Goal: Navigation & Orientation: Understand site structure

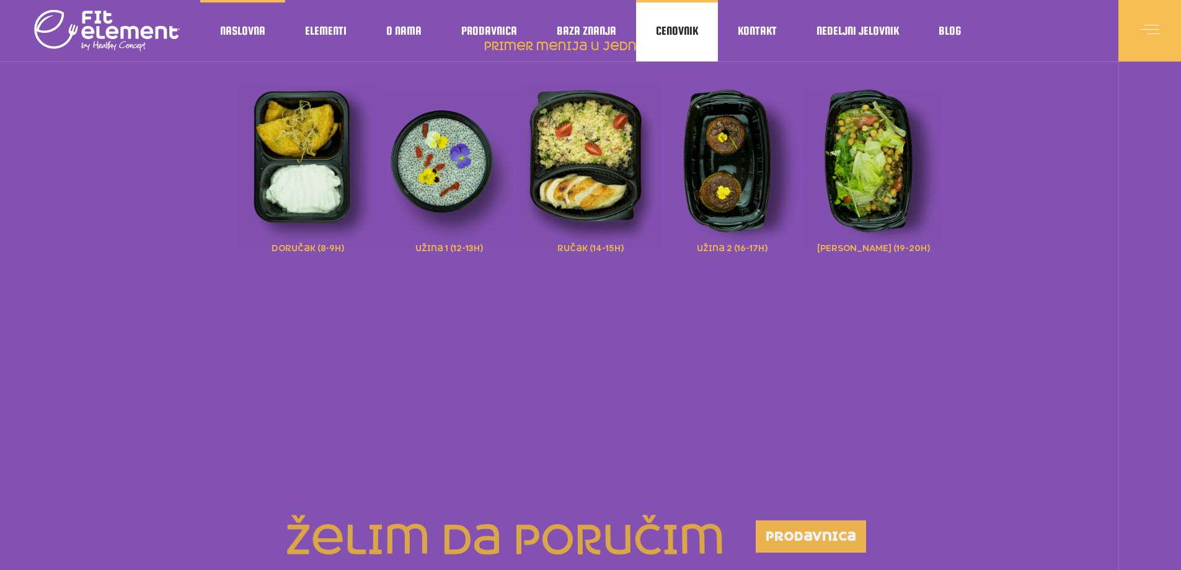
click at [680, 32] on span "Cenovnik" at bounding box center [677, 31] width 42 height 6
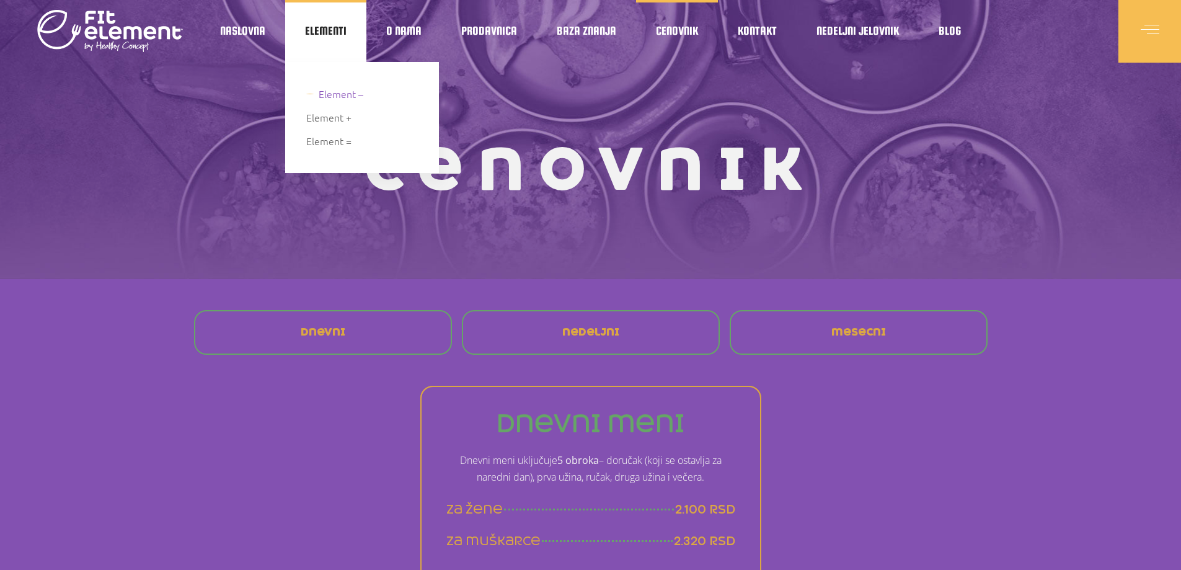
click at [333, 94] on span "Element –" at bounding box center [341, 94] width 45 height 17
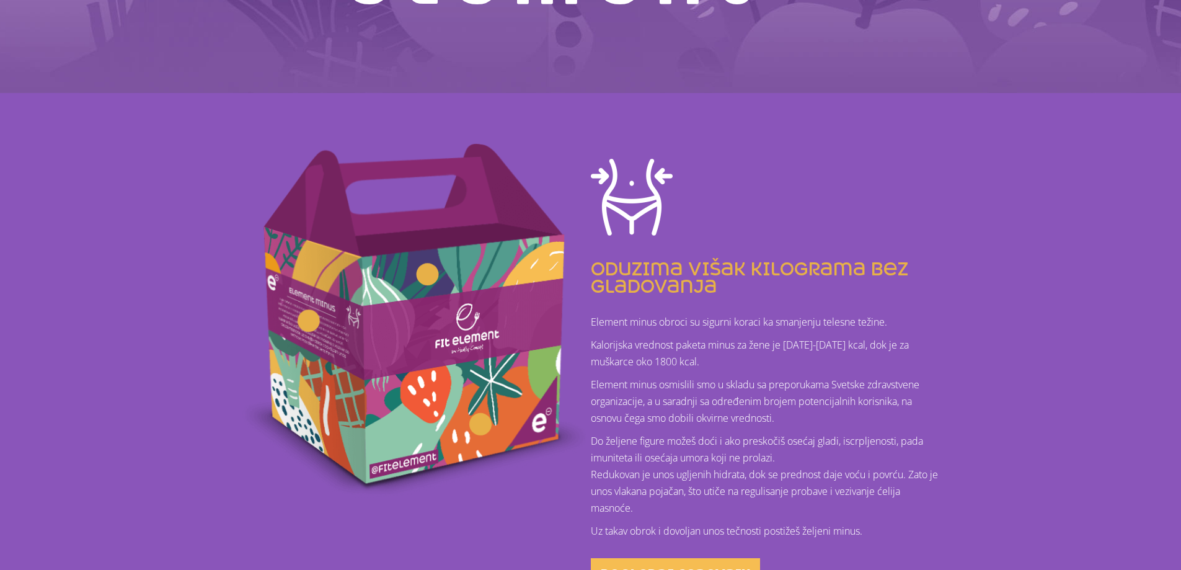
scroll to position [310, 0]
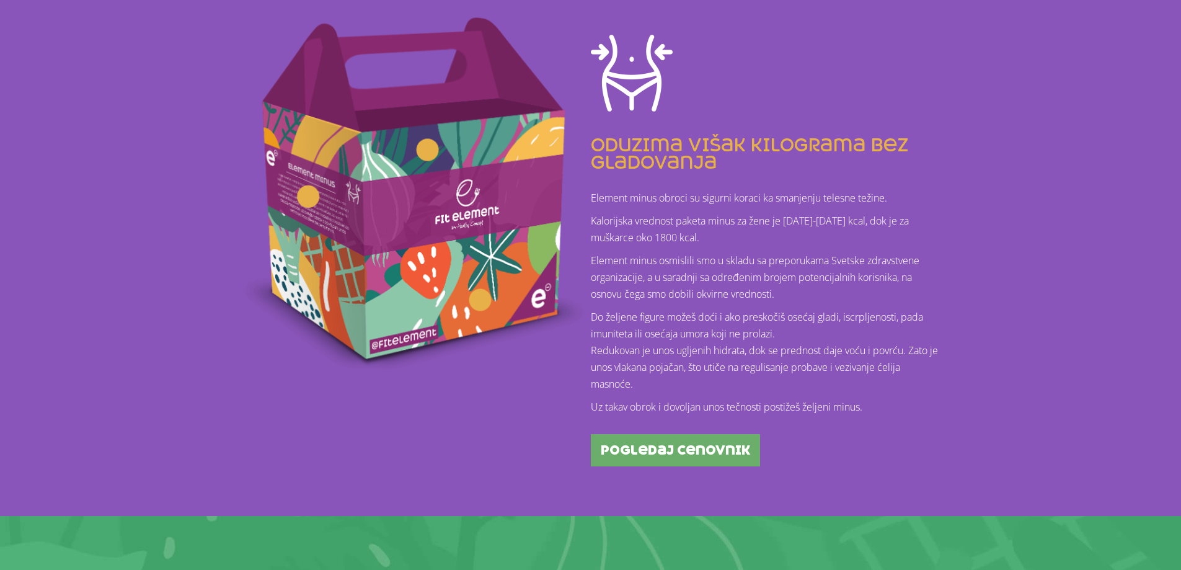
click at [663, 445] on span "pogledaj cenovnik" at bounding box center [675, 450] width 149 height 12
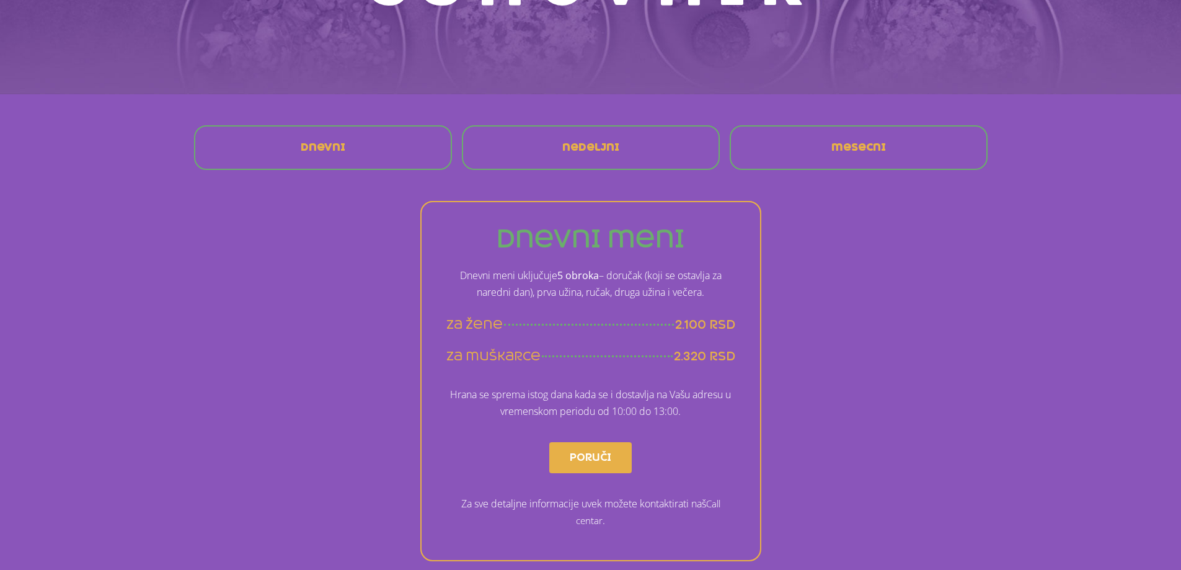
scroll to position [124, 0]
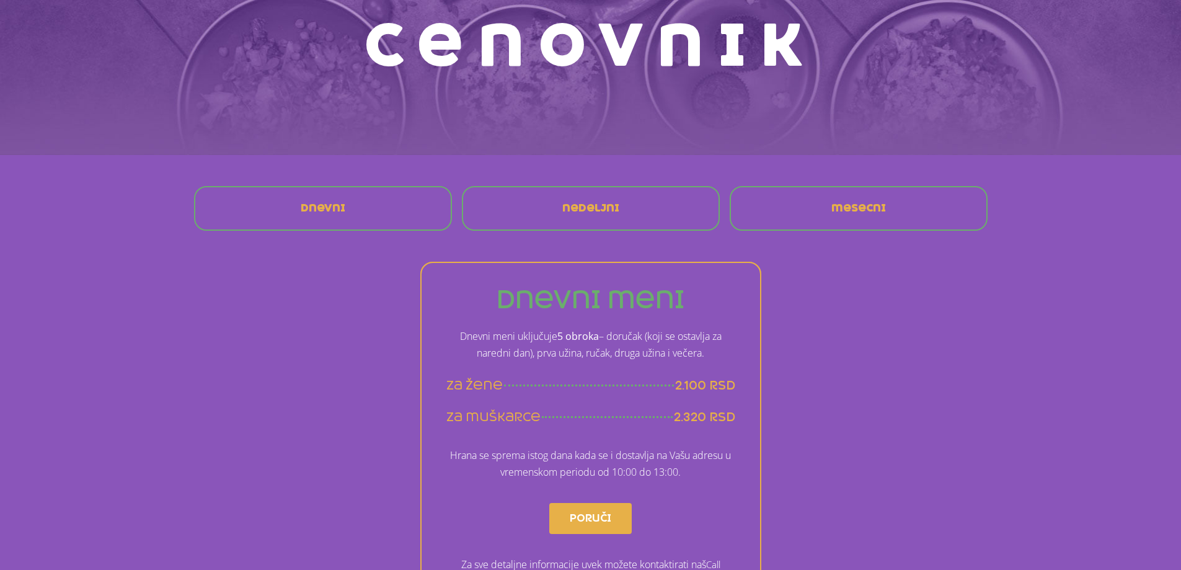
click at [590, 212] on span "nedeljni" at bounding box center [591, 208] width 57 height 10
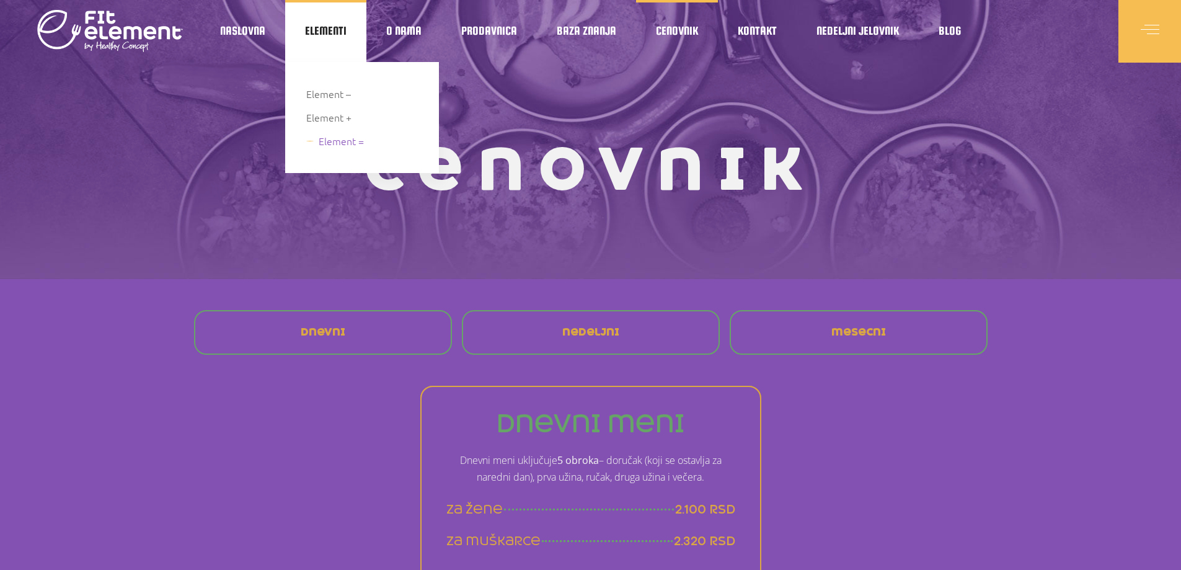
click at [341, 135] on span "Element =" at bounding box center [341, 141] width 45 height 17
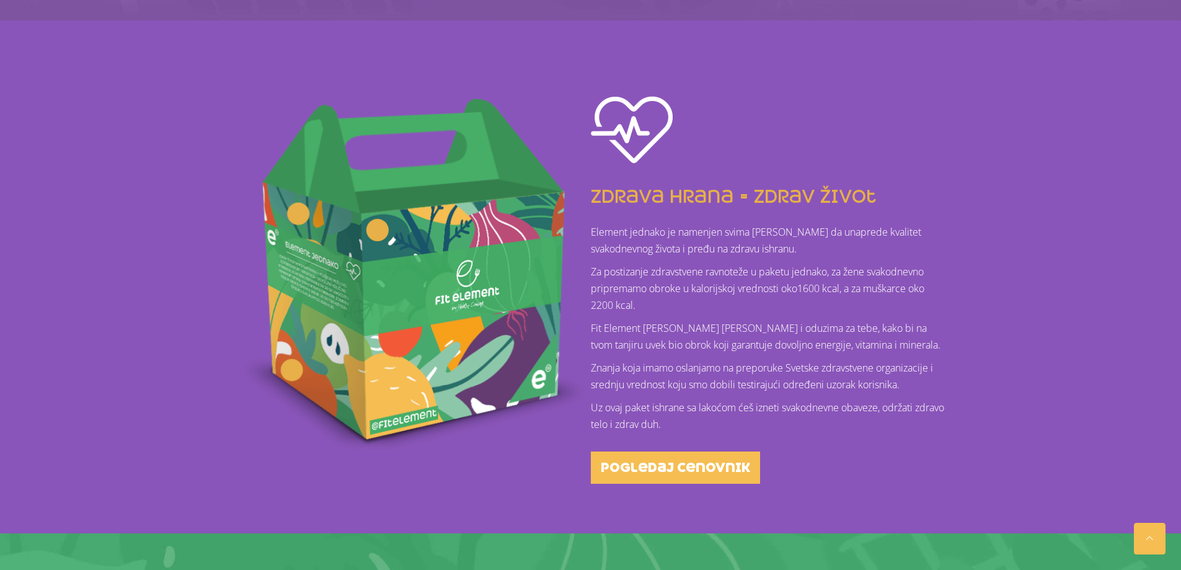
scroll to position [239, 0]
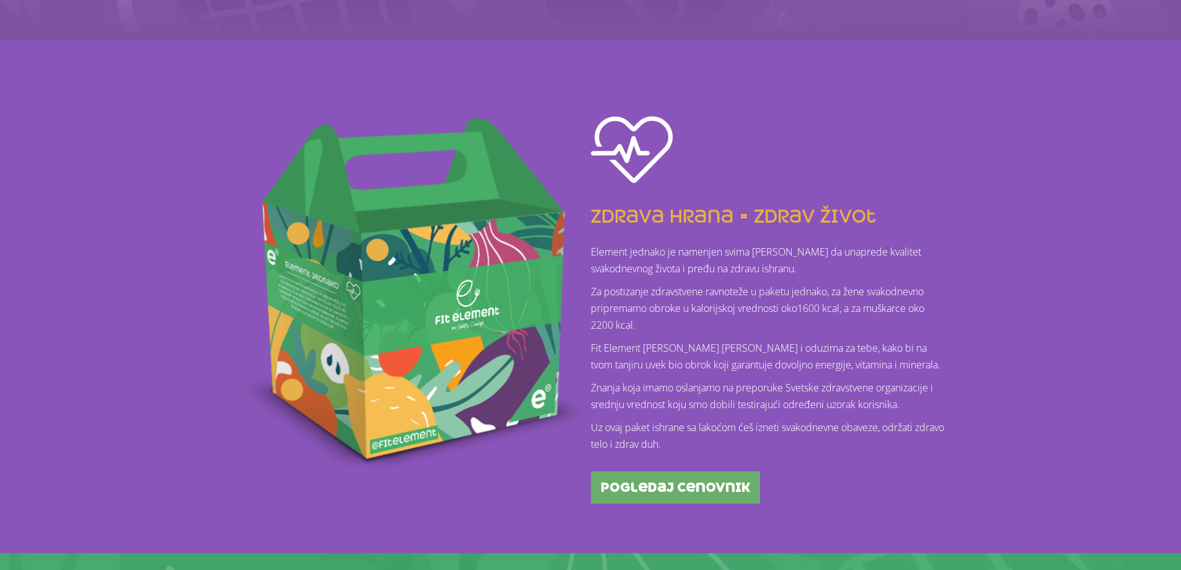
click at [650, 487] on span "pogledaj cenovnik" at bounding box center [675, 487] width 149 height 12
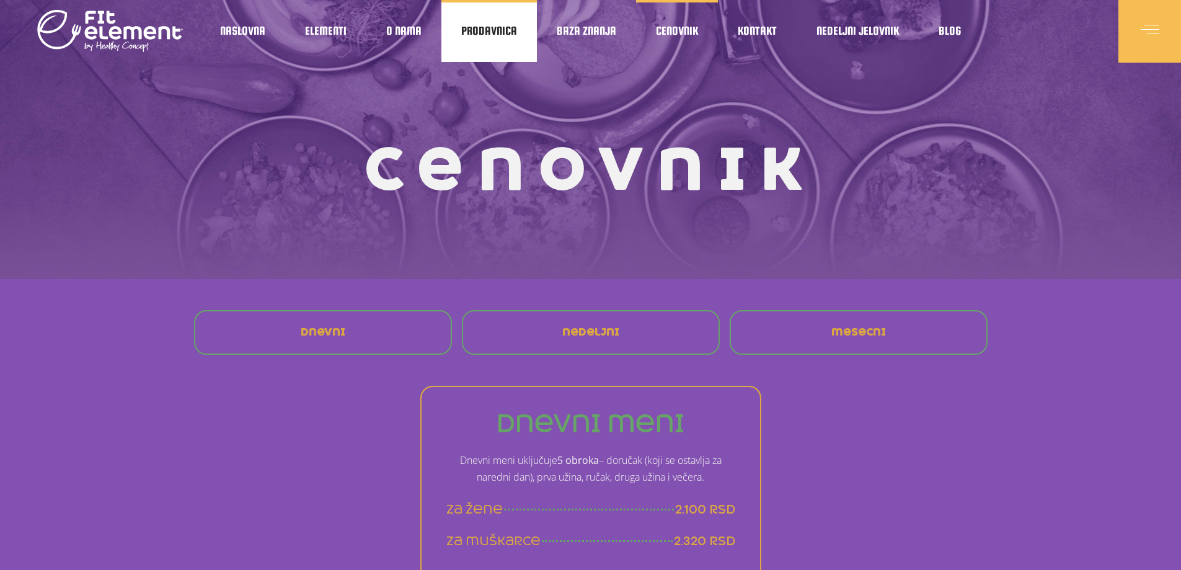
click at [494, 32] on span "Prodavnica" at bounding box center [489, 31] width 56 height 6
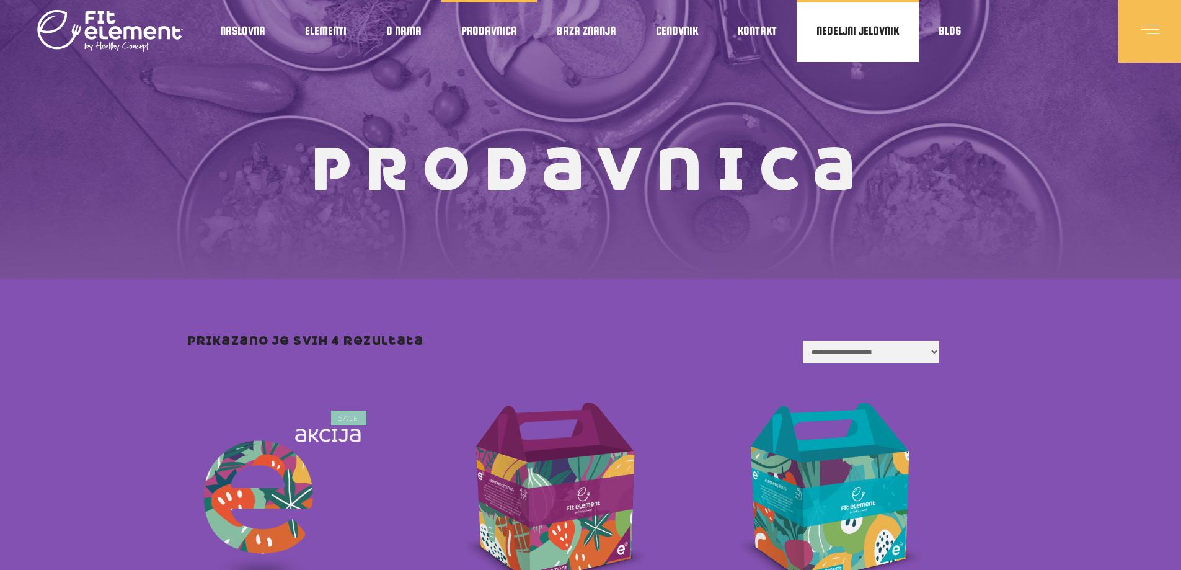
click at [837, 29] on span "Nedeljni jelovnik" at bounding box center [858, 31] width 82 height 6
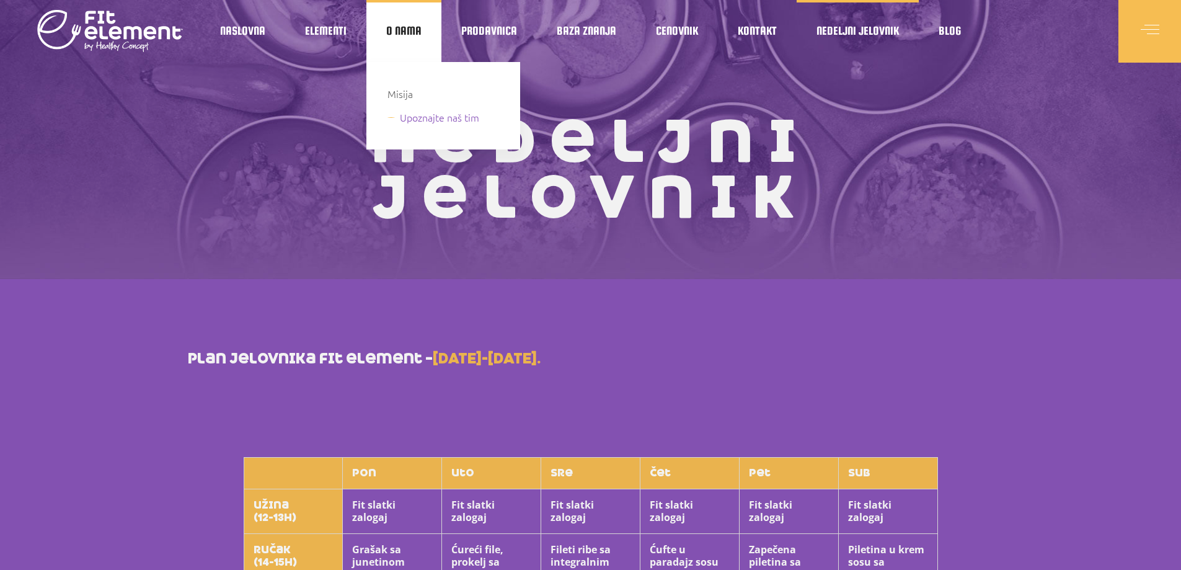
click at [403, 117] on span "Upoznajte naš tim" at bounding box center [439, 117] width 79 height 17
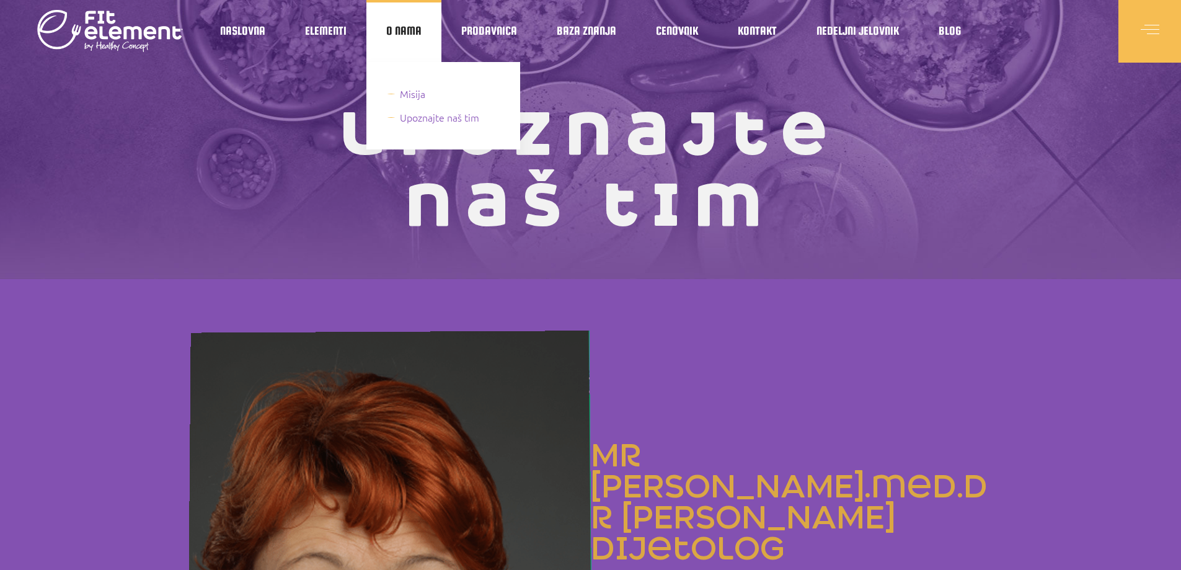
click at [406, 91] on span "Misija" at bounding box center [412, 94] width 25 height 17
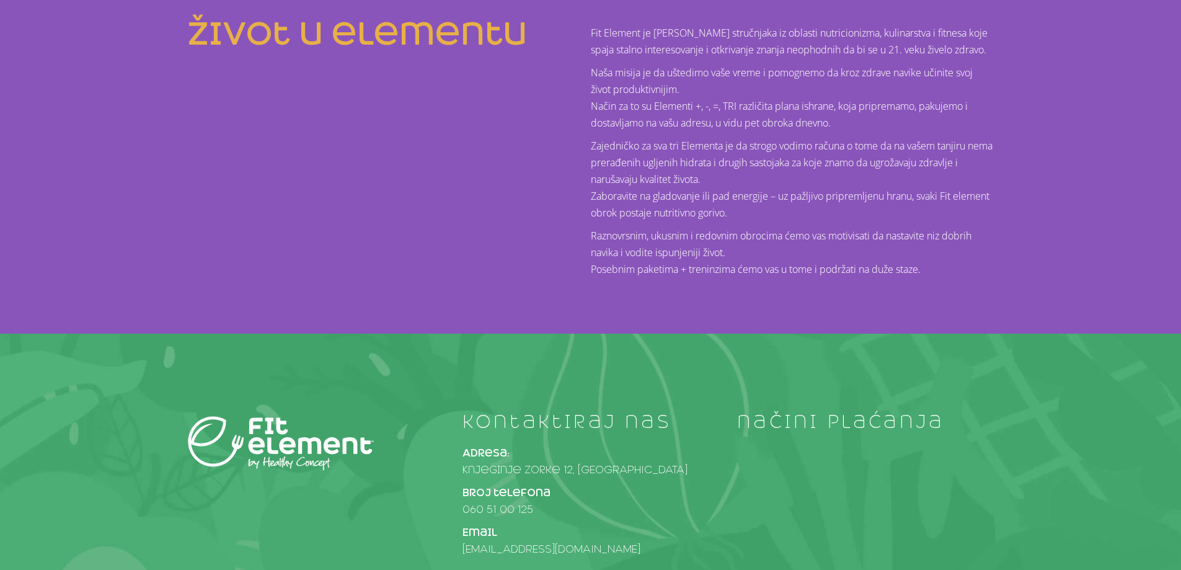
scroll to position [248, 0]
